Goal: Information Seeking & Learning: Learn about a topic

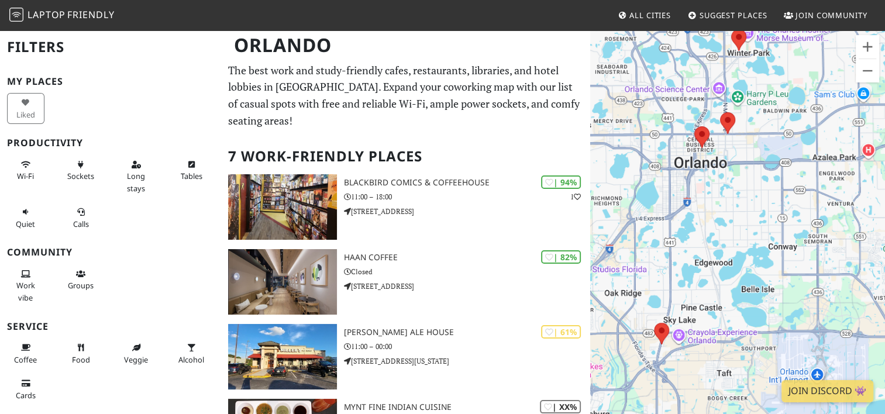
drag, startPoint x: 743, startPoint y: 214, endPoint x: 724, endPoint y: 263, distance: 52.0
click at [724, 263] on div at bounding box center [737, 236] width 295 height 414
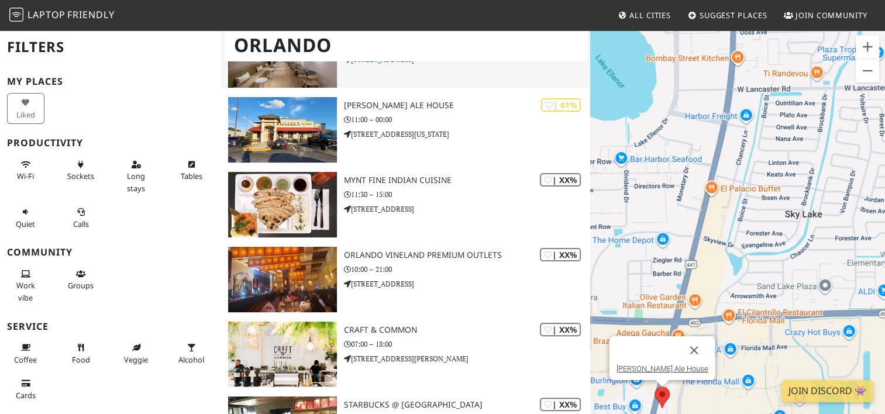
scroll to position [234, 0]
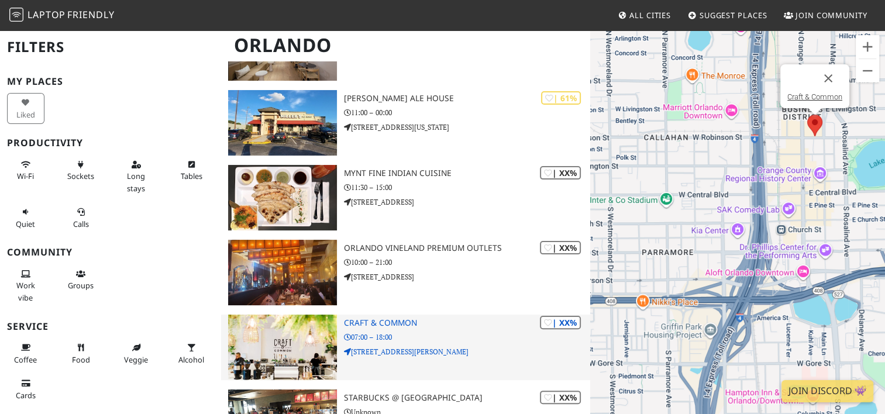
click at [459, 326] on div "| XX% Craft & Common 07:00 – 18:00 47 E Robinson St UNIT 100" at bounding box center [467, 347] width 246 height 65
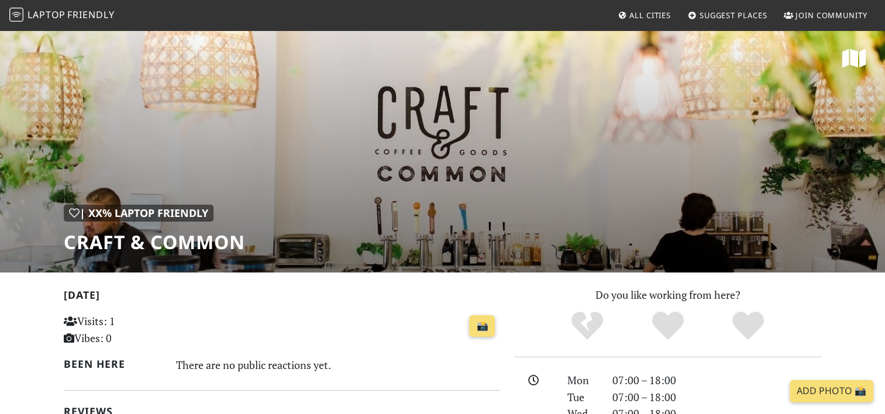
click at [61, 15] on span "Laptop" at bounding box center [46, 14] width 38 height 13
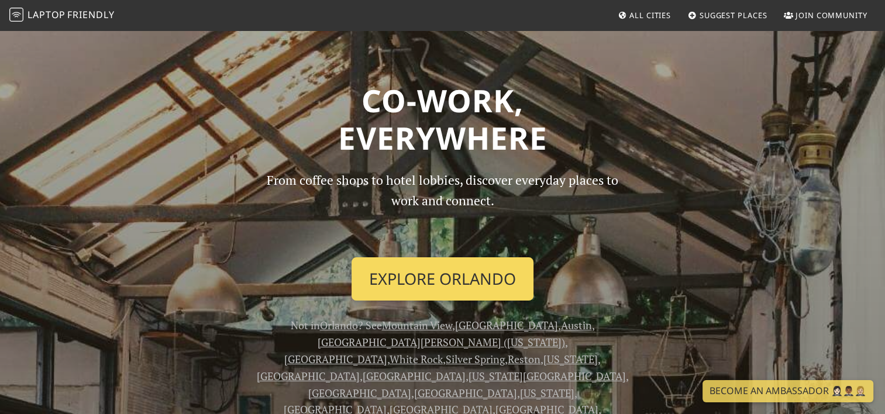
click at [384, 261] on link "Explore Orlando" at bounding box center [442, 278] width 182 height 43
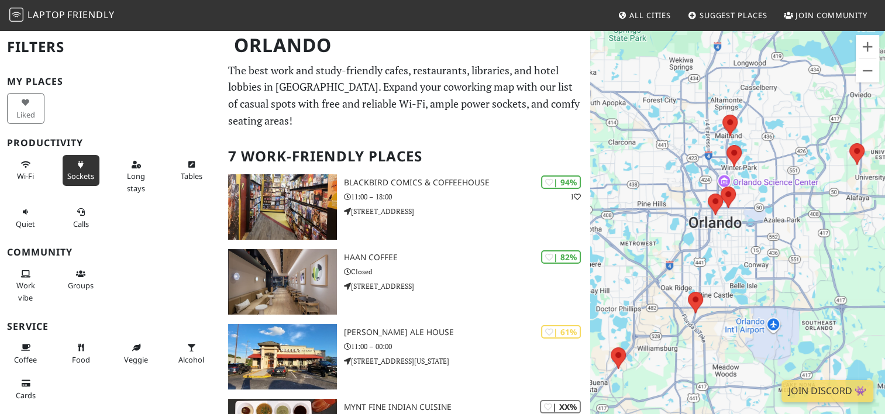
click at [80, 171] on span "Sockets" at bounding box center [80, 176] width 27 height 11
click at [16, 180] on button "Wi-Fi" at bounding box center [25, 170] width 37 height 31
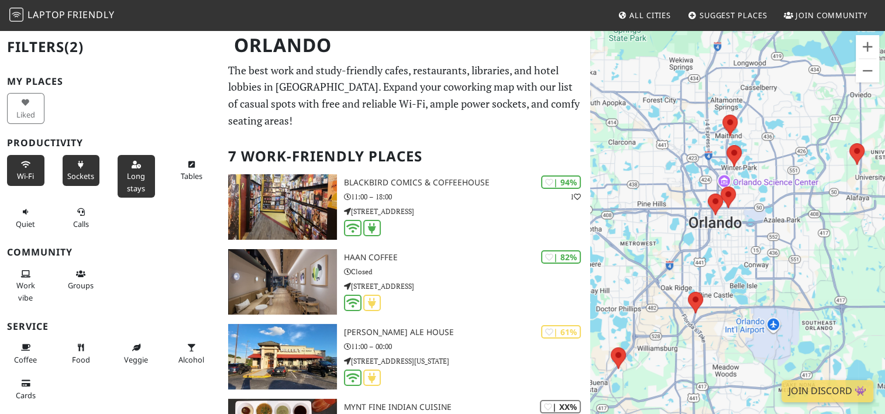
click at [130, 174] on span "Long stays" at bounding box center [136, 182] width 18 height 22
click at [181, 171] on span "Tables" at bounding box center [192, 176] width 22 height 11
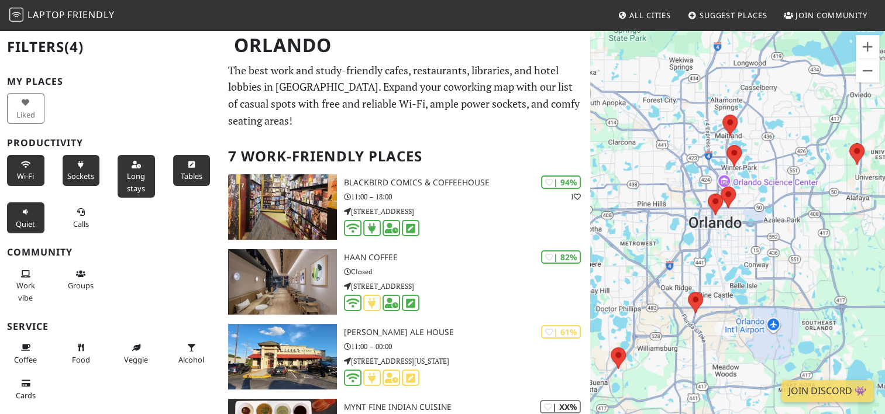
click at [27, 215] on icon at bounding box center [25, 213] width 9 height 8
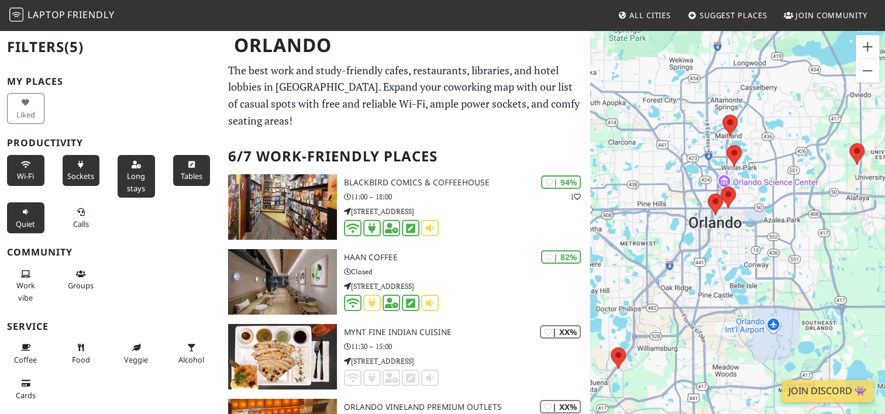
click at [27, 215] on icon at bounding box center [25, 213] width 9 height 8
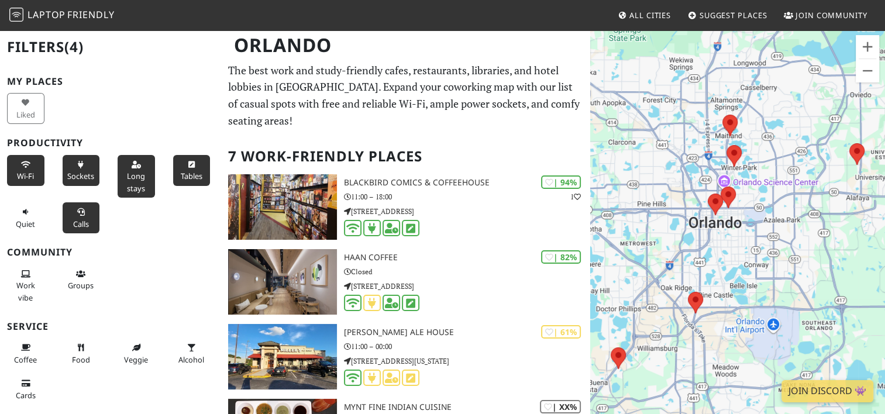
click at [73, 223] on span "Calls" at bounding box center [81, 224] width 16 height 11
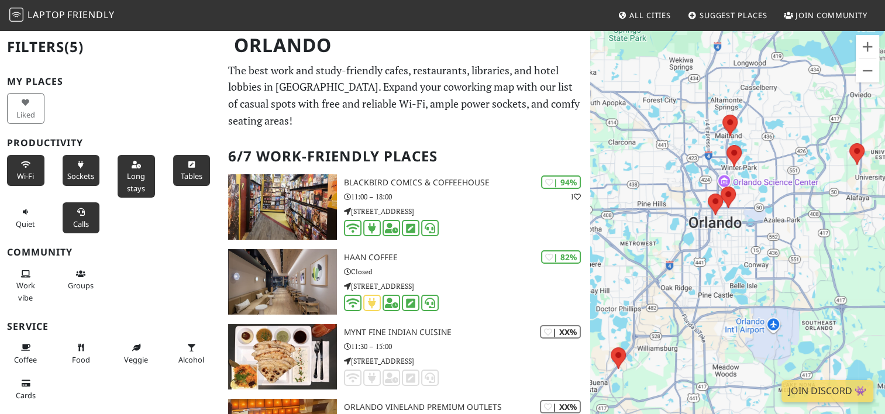
click at [73, 223] on span "Calls" at bounding box center [81, 224] width 16 height 11
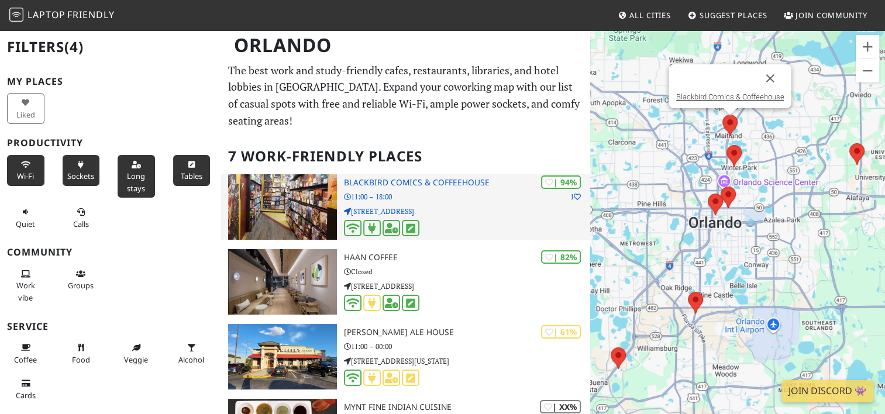
click at [477, 174] on div "| 94% 1 Blackbird Comics & Coffeehouse 11:00 – 18:00 500 E Horatio Ave STE 3" at bounding box center [467, 206] width 246 height 65
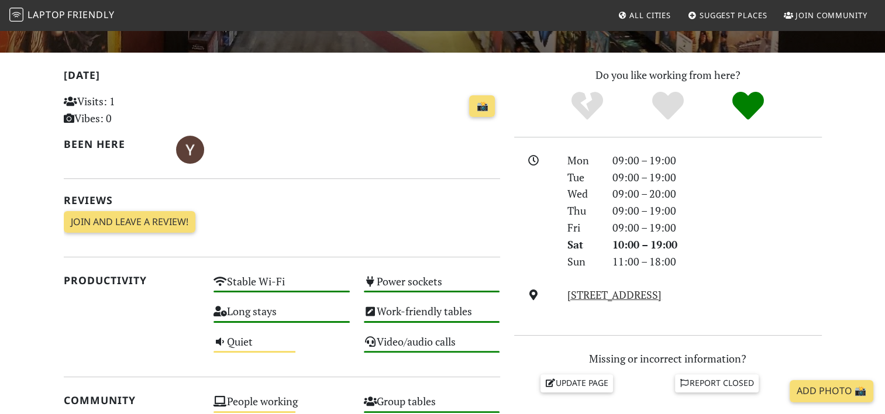
scroll to position [234, 0]
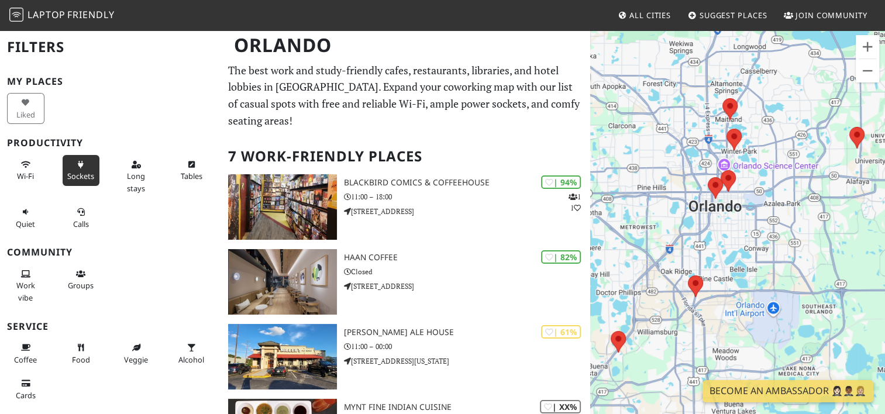
click at [74, 174] on span "Sockets" at bounding box center [80, 176] width 27 height 11
click at [30, 160] on button "Wi-Fi" at bounding box center [25, 170] width 37 height 31
